Goal: Task Accomplishment & Management: Manage account settings

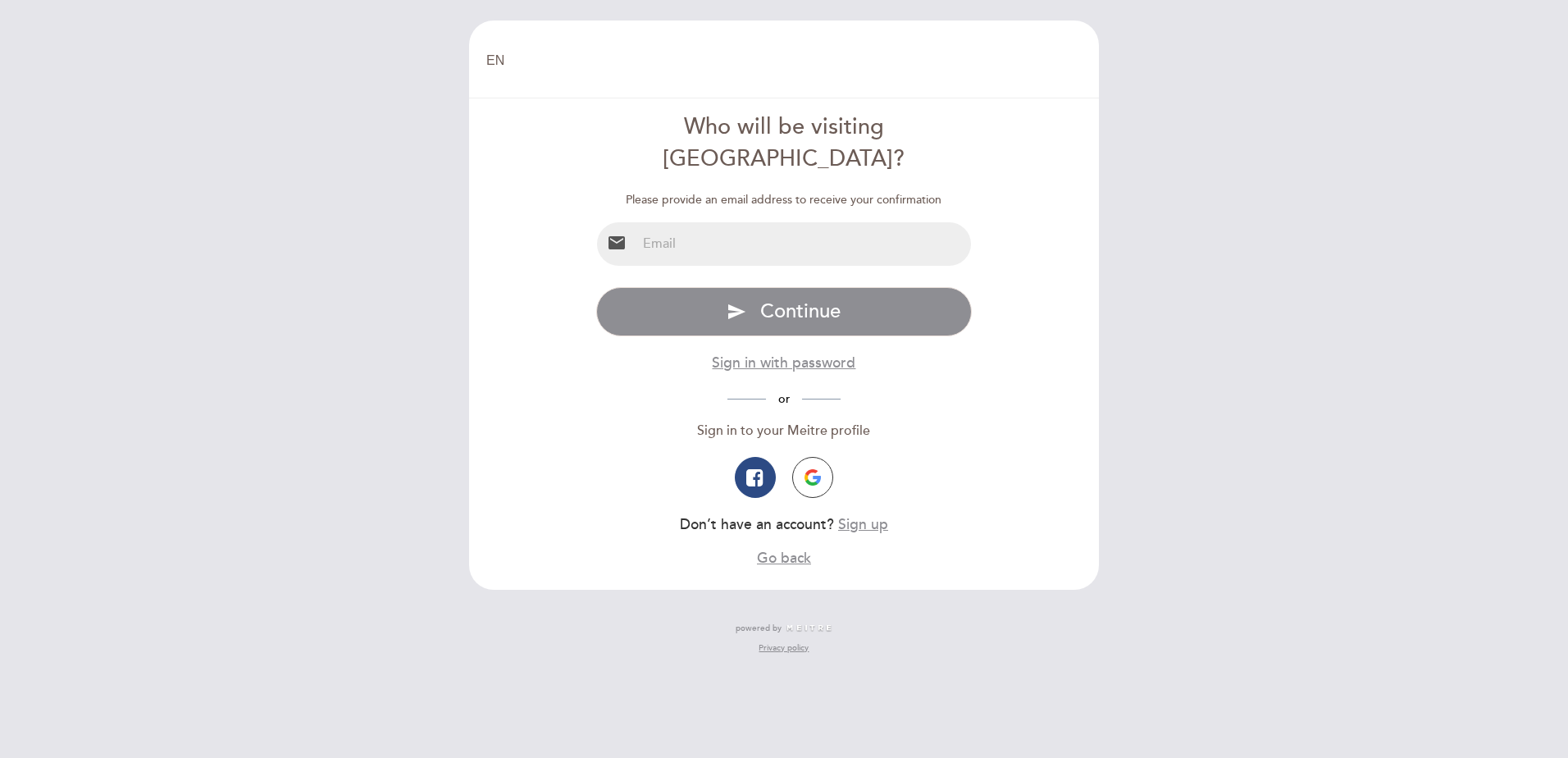
click at [761, 223] on input "email" at bounding box center [805, 244] width 336 height 44
type input "[EMAIL_ADDRESS][DOMAIN_NAME]"
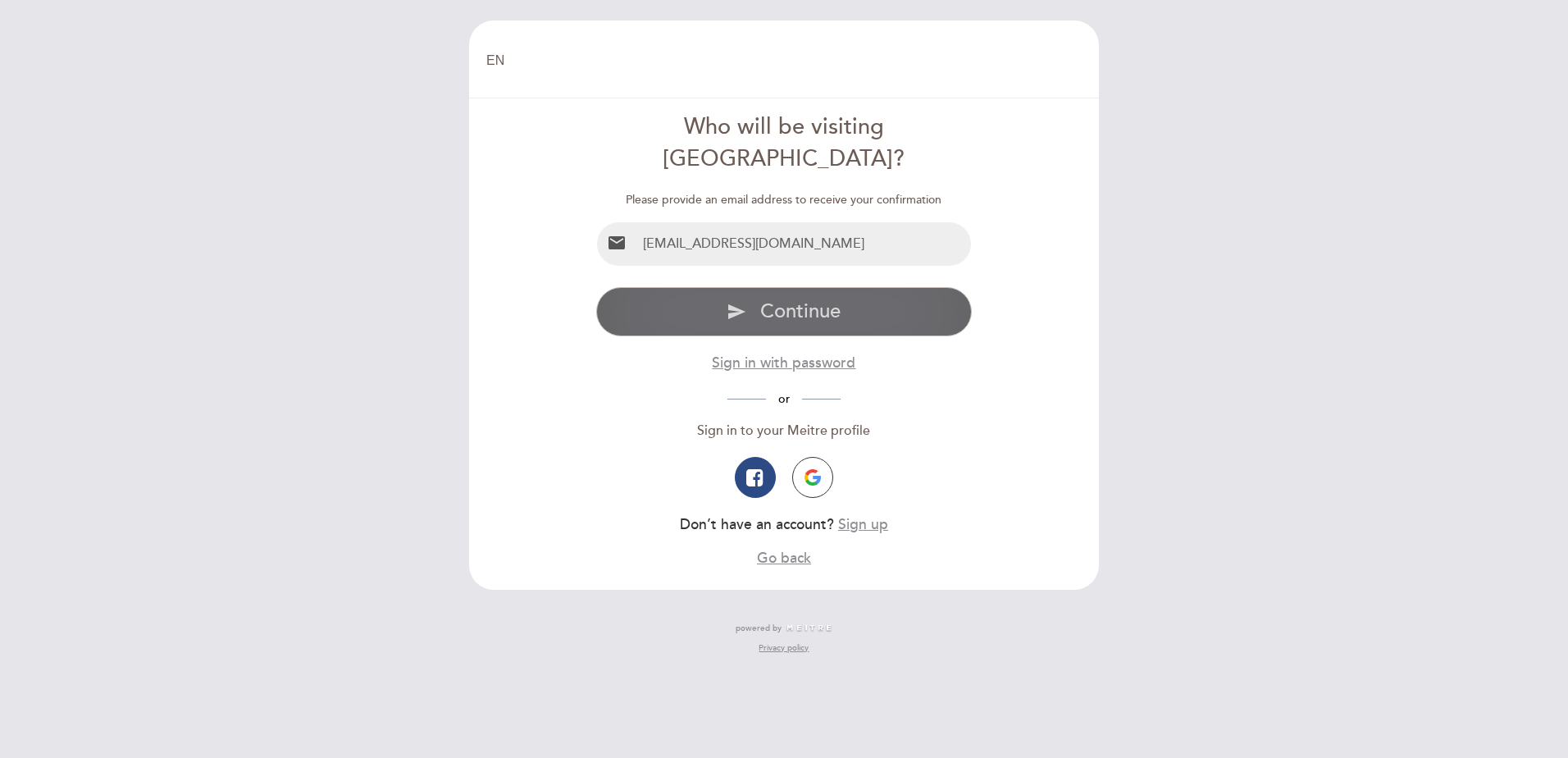
click at [742, 302] on icon "send" at bounding box center [737, 312] width 20 height 20
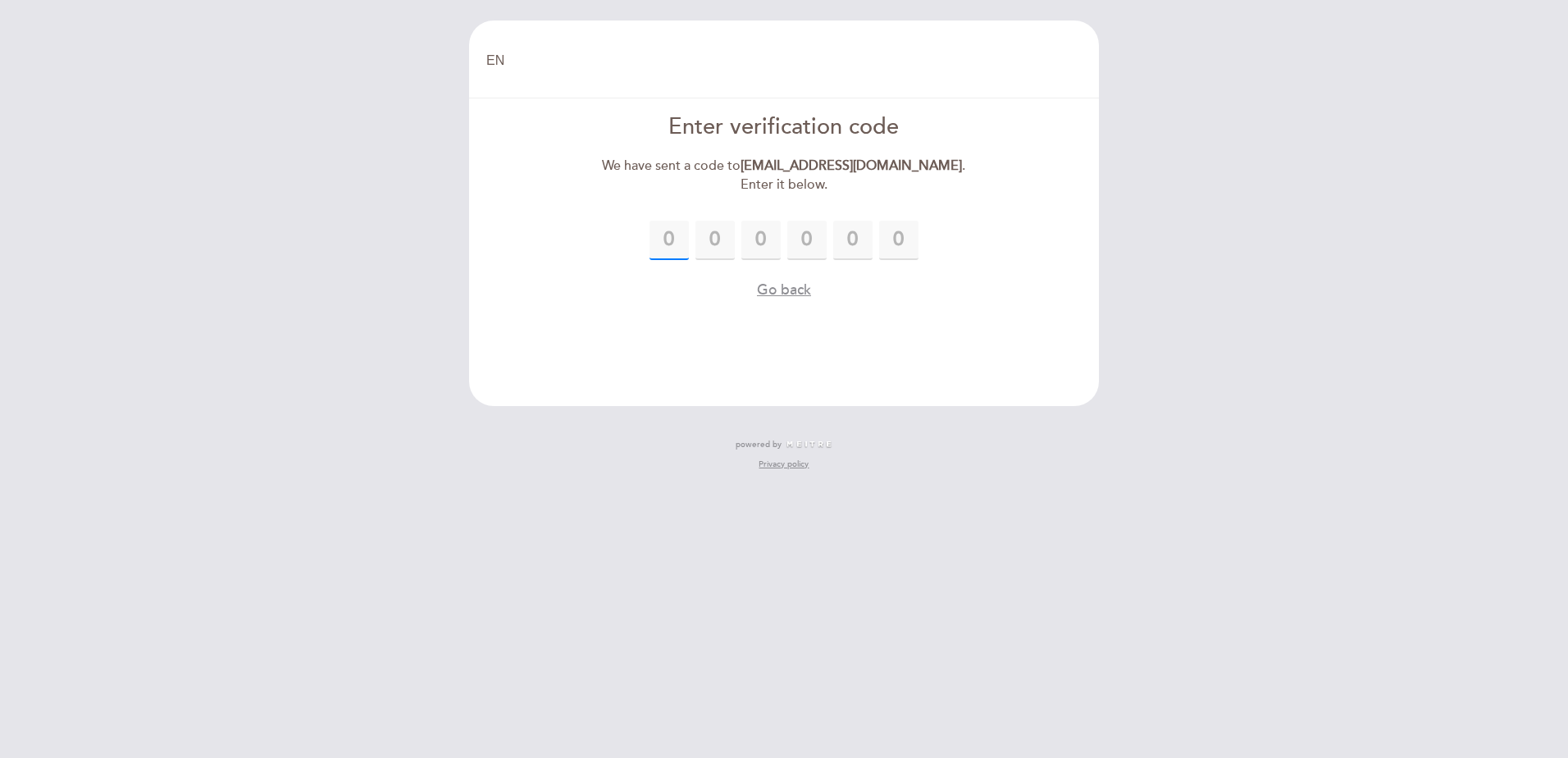
click at [663, 239] on input "text" at bounding box center [669, 241] width 40 height 40
type input "5"
type input "1"
type input "0"
type input "2"
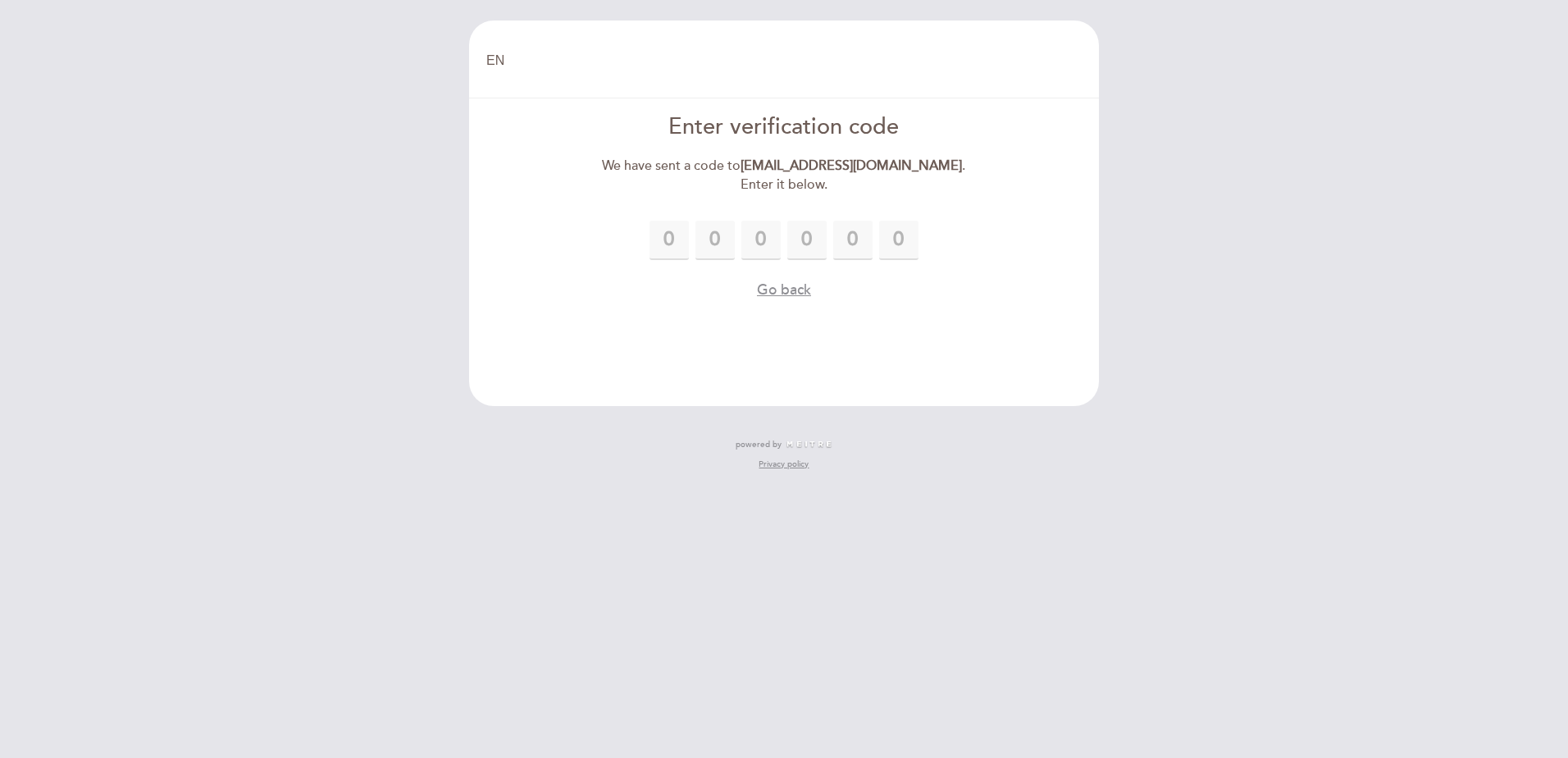
type input "3"
type input "4"
click at [782, 290] on button "Go back" at bounding box center [783, 290] width 54 height 21
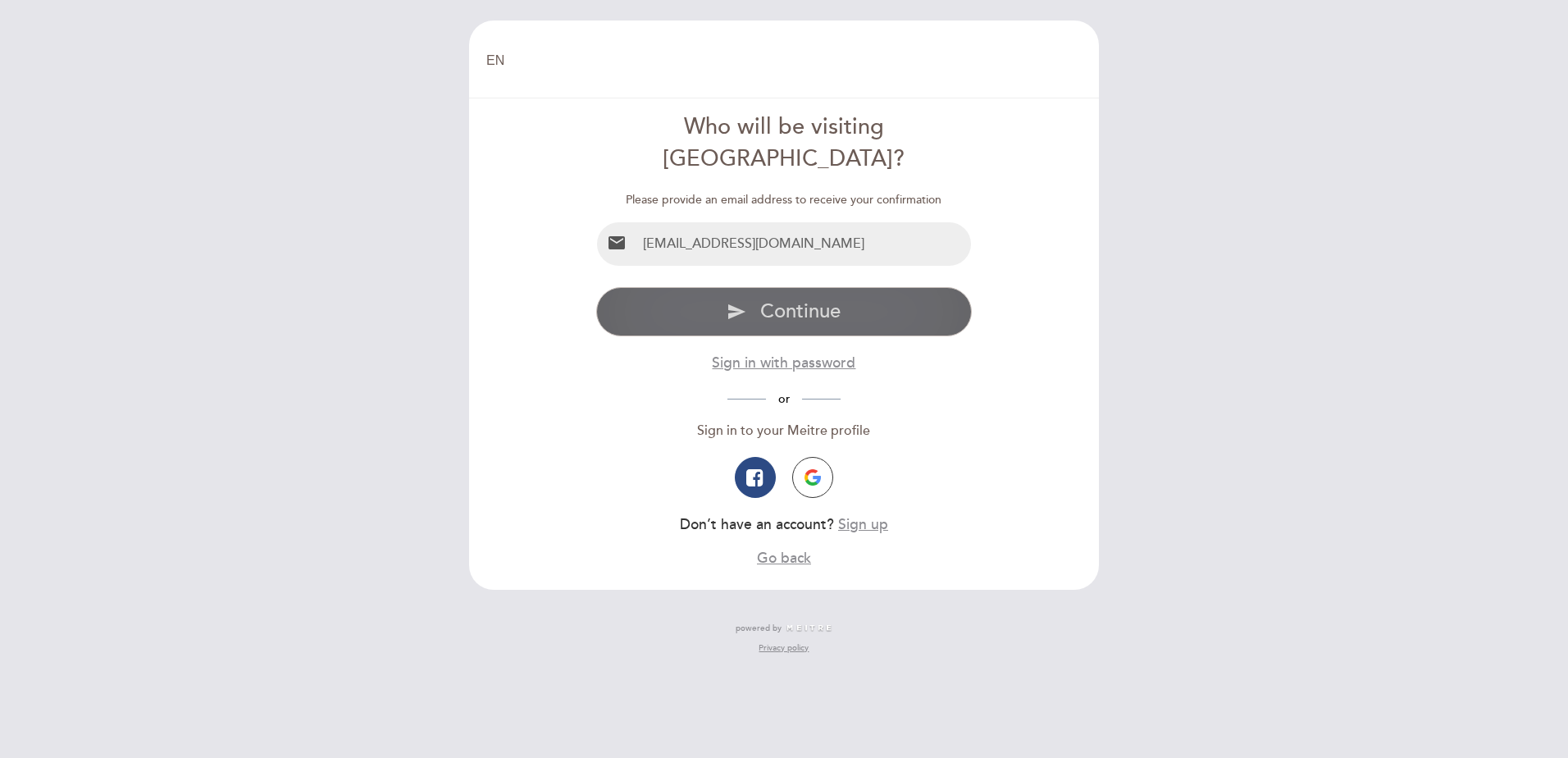
click at [770, 300] on span "Continue" at bounding box center [800, 311] width 80 height 24
